Goal: Information Seeking & Learning: Learn about a topic

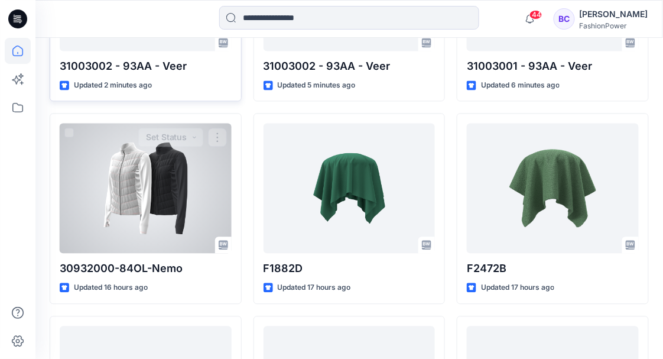
scroll to position [512, 0]
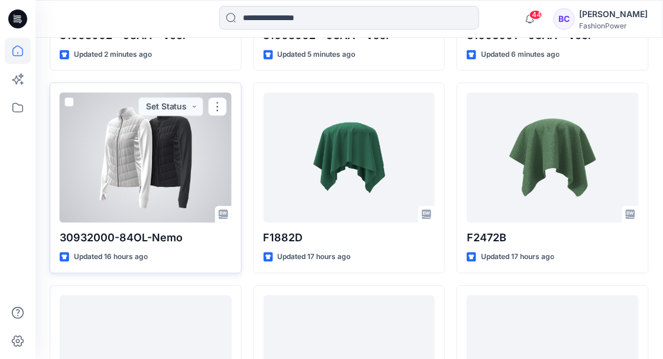
click at [106, 178] on div at bounding box center [146, 157] width 172 height 130
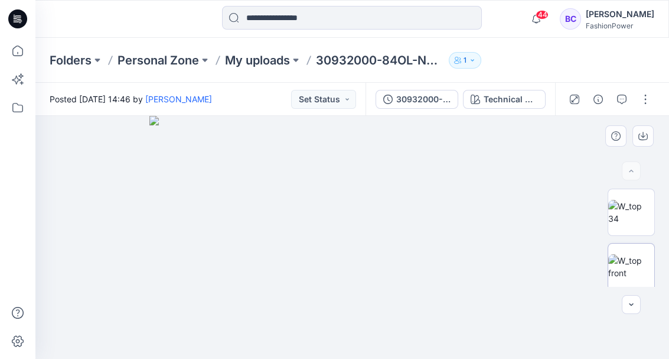
click at [632, 265] on img at bounding box center [631, 266] width 46 height 25
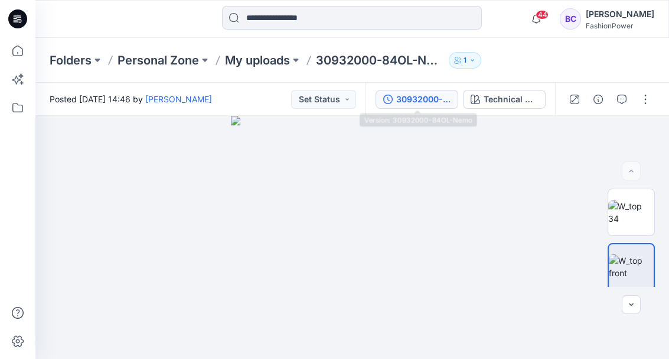
click at [425, 105] on div "30932000-84OL-Nemo" at bounding box center [423, 99] width 54 height 13
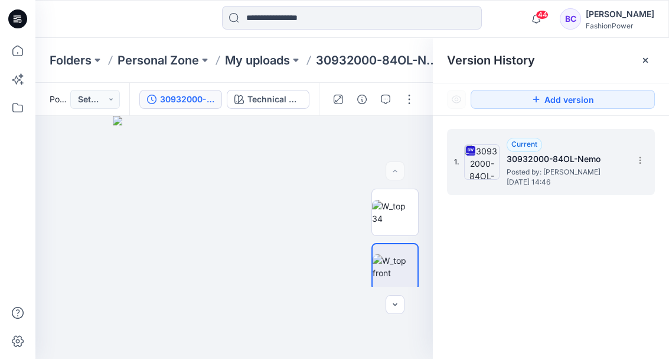
click at [555, 191] on div "1. Current 30932000-84OL-Nemo Posted by: [PERSON_NAME] [DATE] 14:46" at bounding box center [551, 162] width 208 height 66
click at [224, 93] on div "30932000-84OL-Nemo Technical Drawing" at bounding box center [224, 99] width 190 height 33
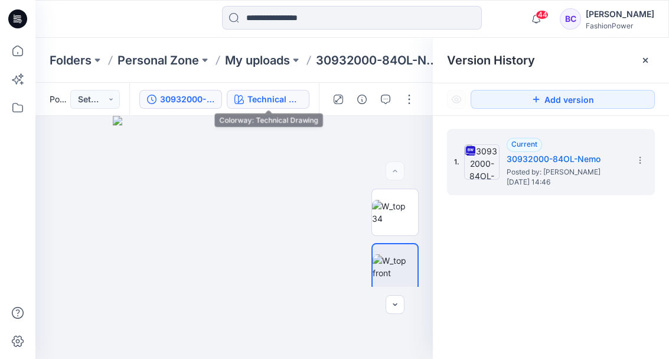
click at [251, 95] on div "Technical Drawing" at bounding box center [275, 99] width 54 height 13
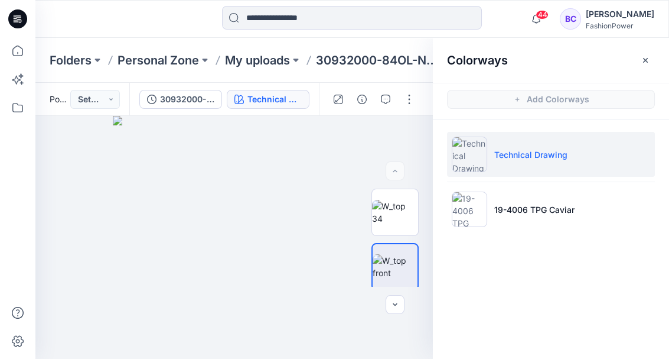
click at [528, 186] on ul "Technical Drawing 19-4006 TPG Caviar" at bounding box center [551, 181] width 236 height 123
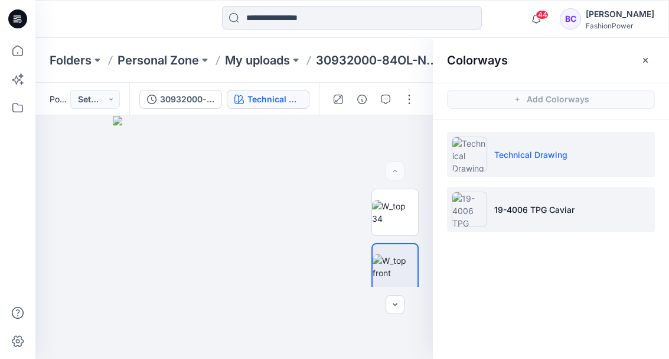
click at [528, 191] on li "19-4006 TPG Caviar" at bounding box center [551, 209] width 208 height 45
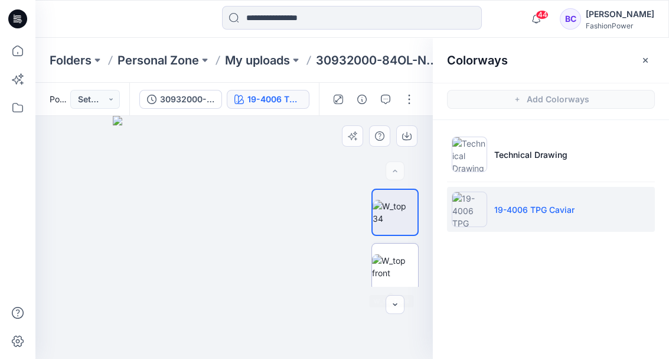
click at [400, 278] on img at bounding box center [395, 266] width 46 height 25
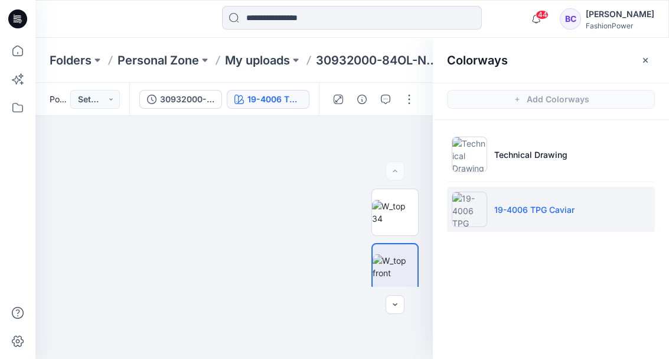
drag, startPoint x: 259, startPoint y: 203, endPoint x: 230, endPoint y: 379, distance: 178.4
click at [230, 358] on html "44 Notifications [PERSON_NAME] shared 31003002 - 93AA - Veer in Unisex (Onbeken…" at bounding box center [334, 179] width 669 height 359
drag, startPoint x: 284, startPoint y: 277, endPoint x: 274, endPoint y: 215, distance: 62.7
click at [293, 276] on img at bounding box center [228, 174] width 1181 height 370
drag, startPoint x: 274, startPoint y: 214, endPoint x: 266, endPoint y: 275, distance: 60.7
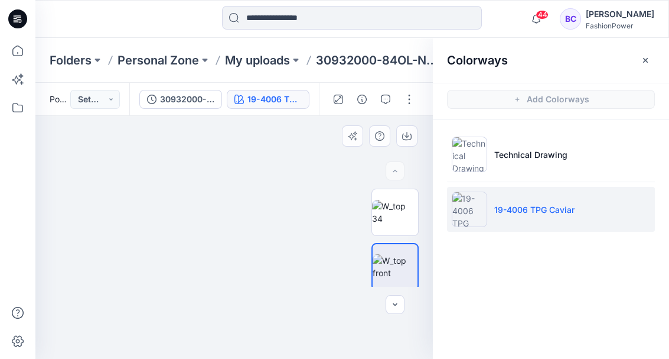
click at [266, 275] on img at bounding box center [218, 161] width 1181 height 395
drag, startPoint x: 258, startPoint y: 274, endPoint x: 256, endPoint y: 200, distance: 74.4
click at [256, 200] on img at bounding box center [234, 228] width 262 height 262
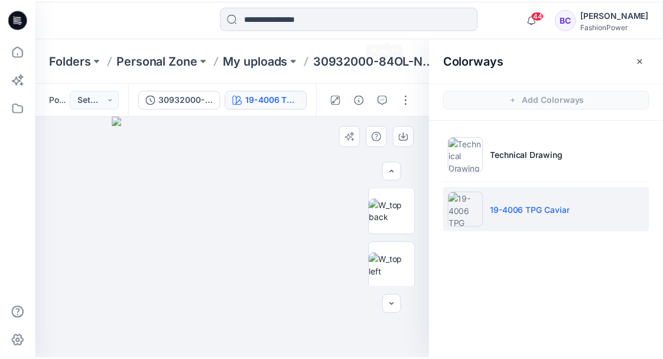
scroll to position [197, 0]
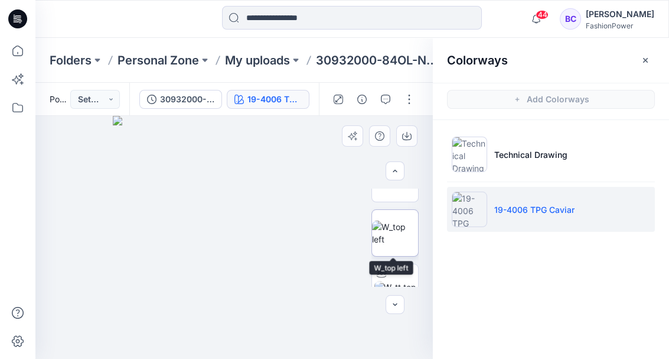
click at [392, 245] on img at bounding box center [395, 232] width 46 height 25
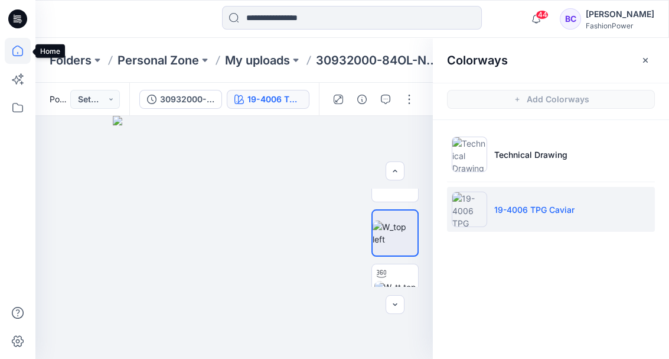
click at [18, 45] on icon at bounding box center [18, 51] width 26 height 26
